Goal: Check status: Check status

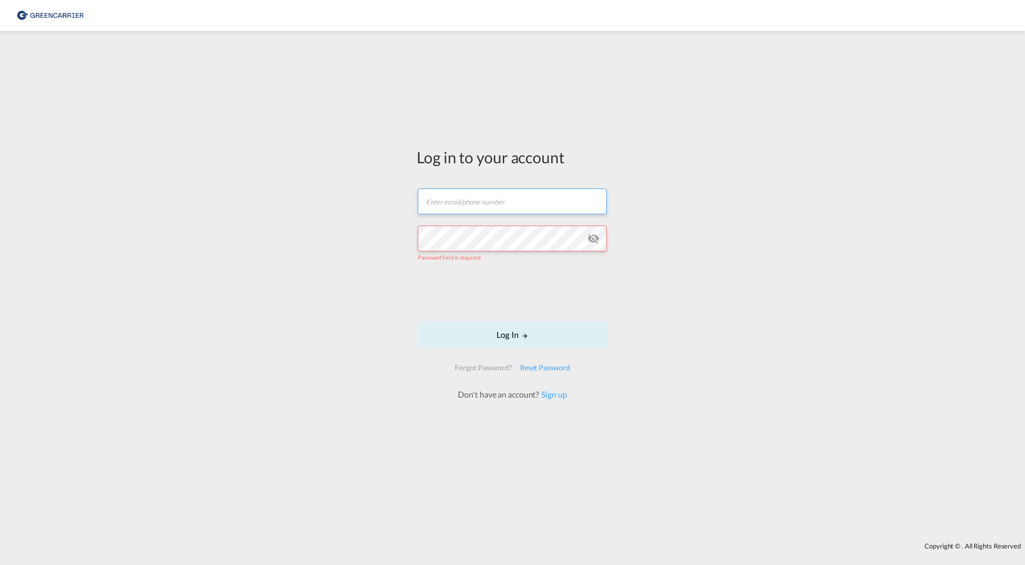
click at [463, 211] on input "text" at bounding box center [512, 201] width 189 height 26
type input "[EMAIL_ADDRESS][PERSON_NAME][DOMAIN_NAME]"
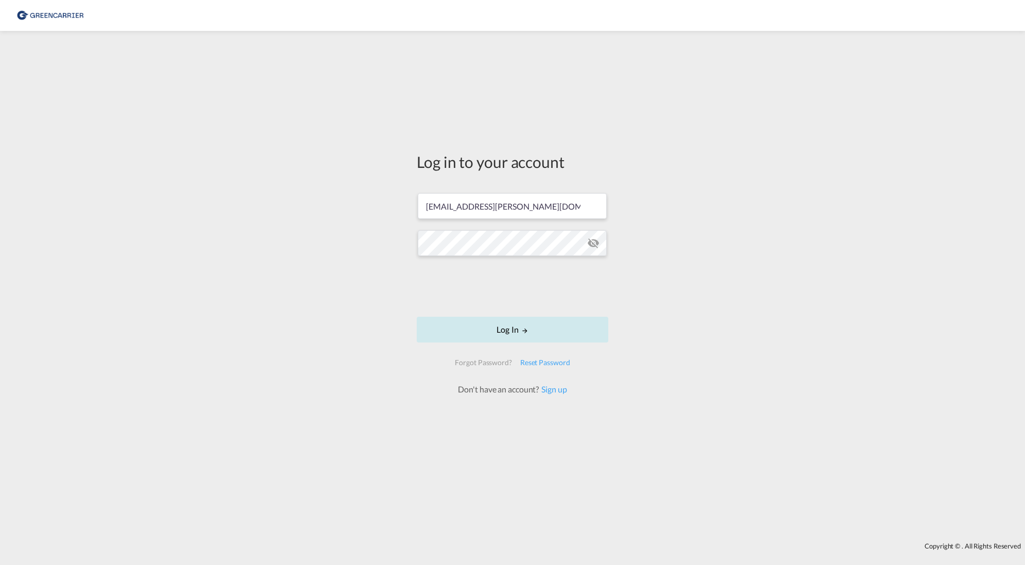
click at [508, 320] on button "Log In" at bounding box center [513, 330] width 192 height 26
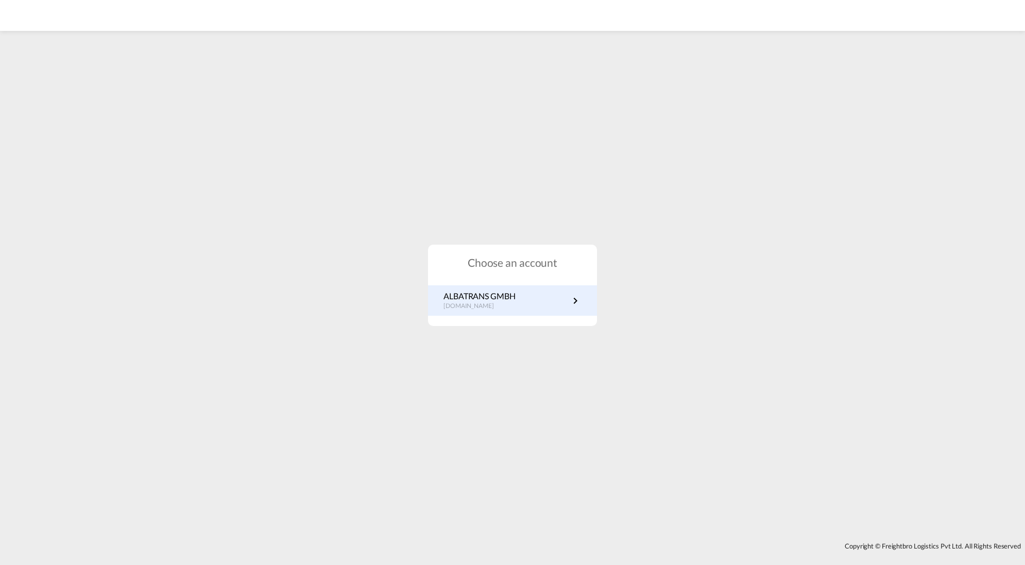
click at [515, 300] on p "ALBATRANS GMBH" at bounding box center [479, 295] width 72 height 11
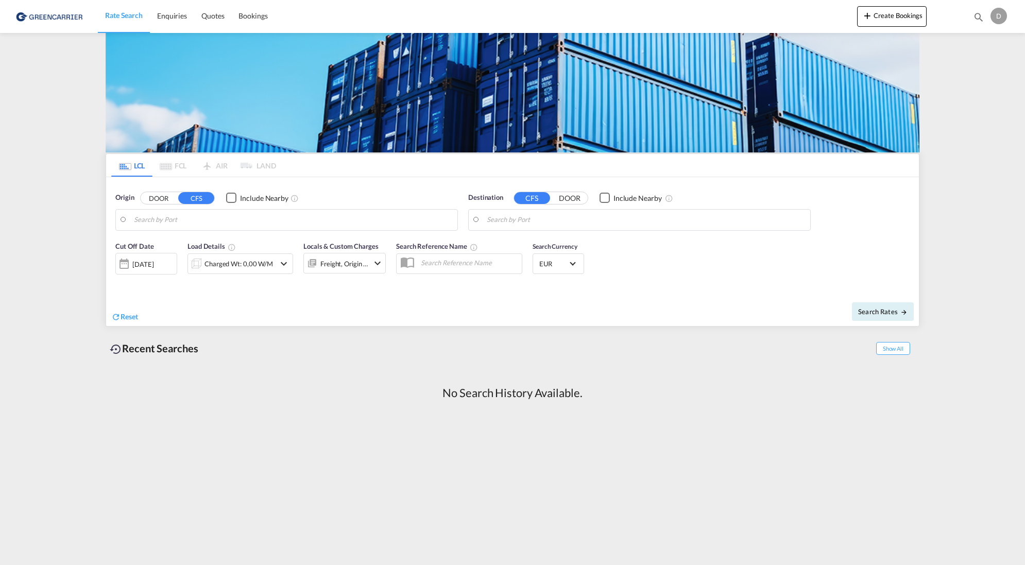
click at [177, 164] on md-pagination-wrapper "LCL FCL AIR LAND" at bounding box center [193, 165] width 165 height 23
click at [890, 18] on button "Create Bookings" at bounding box center [892, 16] width 70 height 21
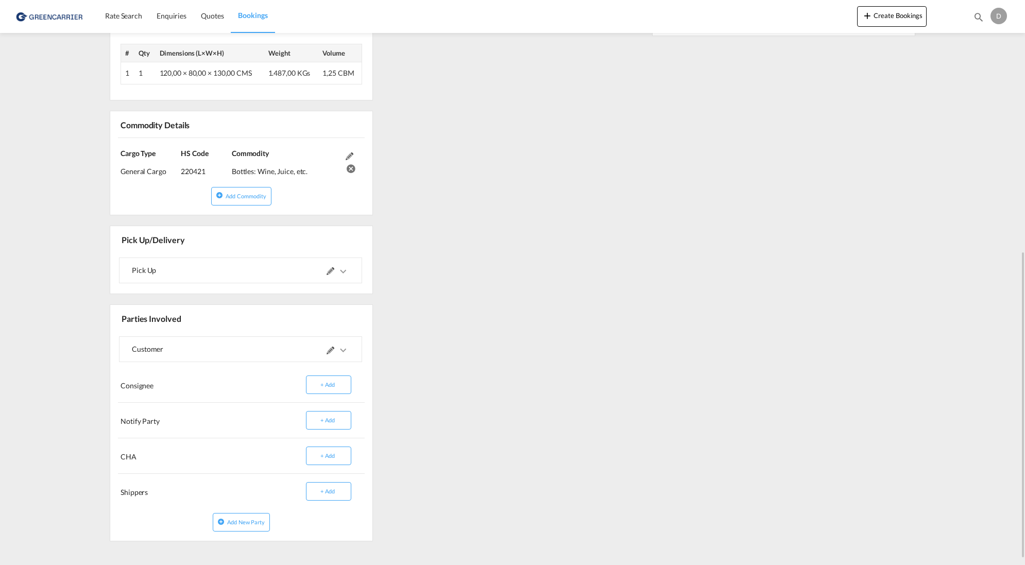
scroll to position [474, 0]
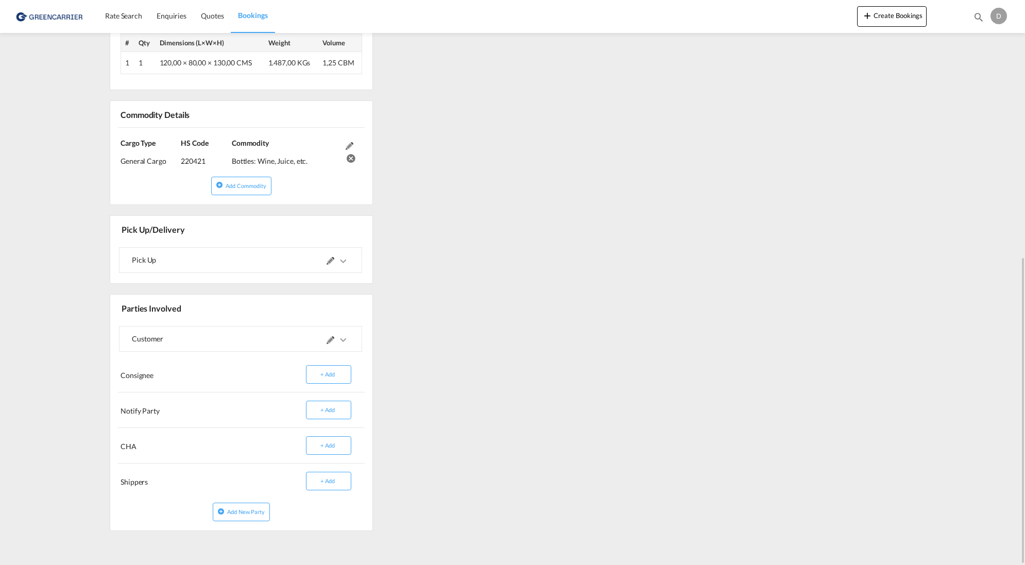
click at [514, 297] on div "References Edit Inquiry No. N/A Quotation No. N/A Search Reference DEHAM to CNS…" at bounding box center [512, 123] width 813 height 831
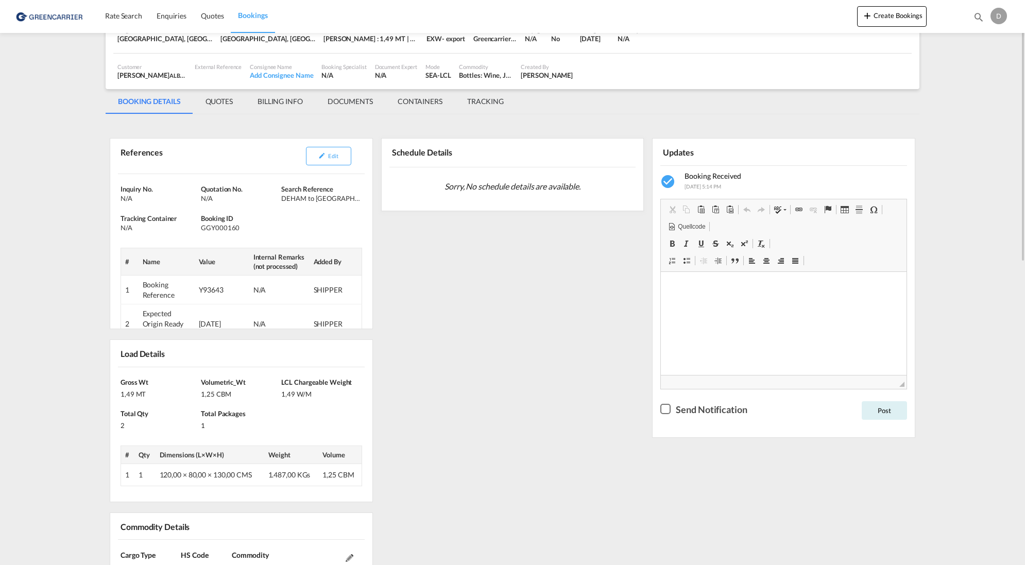
scroll to position [0, 0]
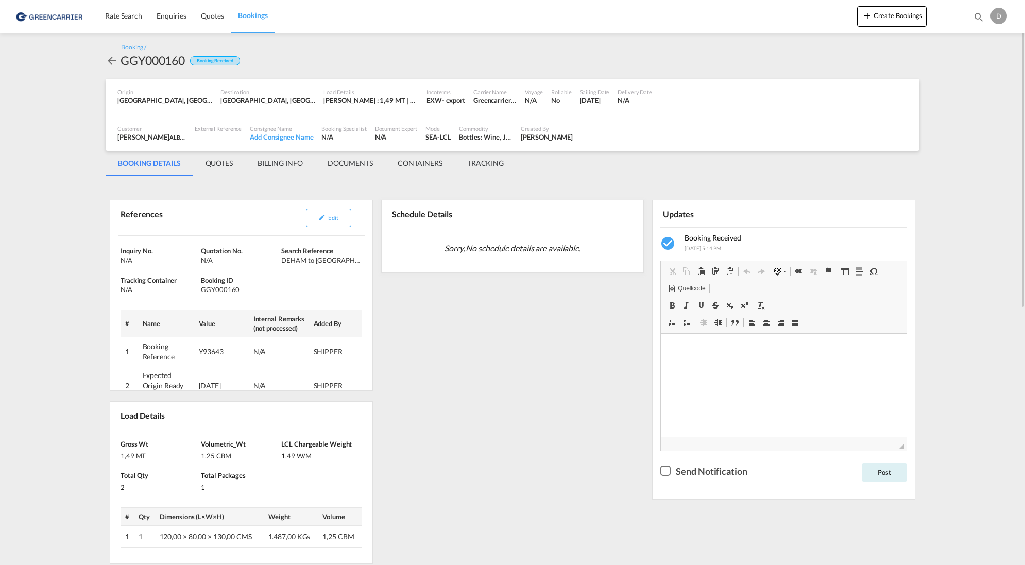
click at [275, 162] on md-tab-item "BILLING INFO" at bounding box center [280, 163] width 70 height 25
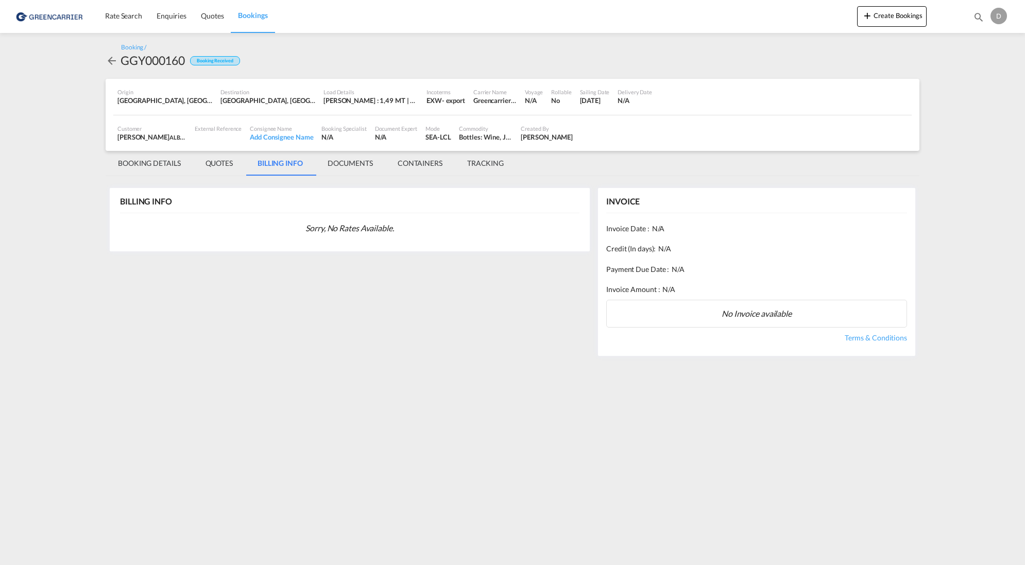
click at [368, 162] on md-tab-item "DOCUMENTS" at bounding box center [350, 163] width 70 height 25
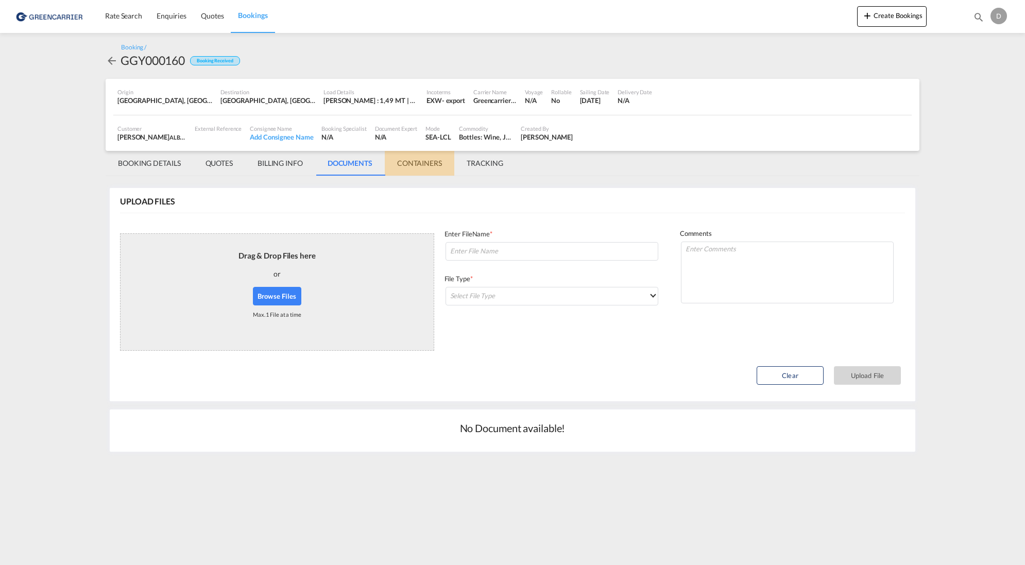
click at [428, 166] on md-tab-item "CONTAINERS" at bounding box center [420, 163] width 70 height 25
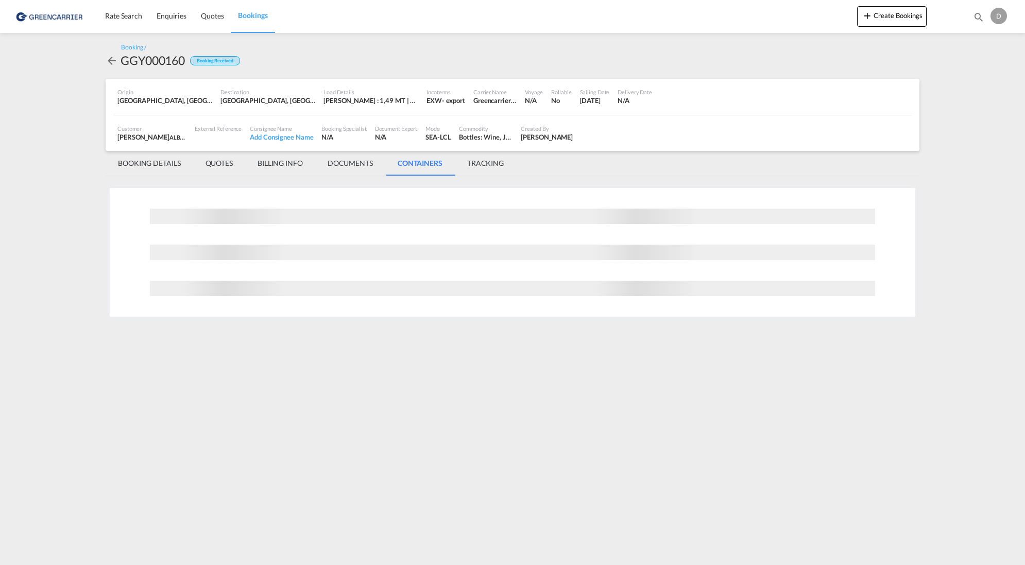
click at [490, 168] on md-tab-item "TRACKING" at bounding box center [485, 163] width 61 height 25
click at [154, 166] on md-tab-item "BOOKING DETAILS" at bounding box center [150, 163] width 88 height 25
